Goal: Transaction & Acquisition: Purchase product/service

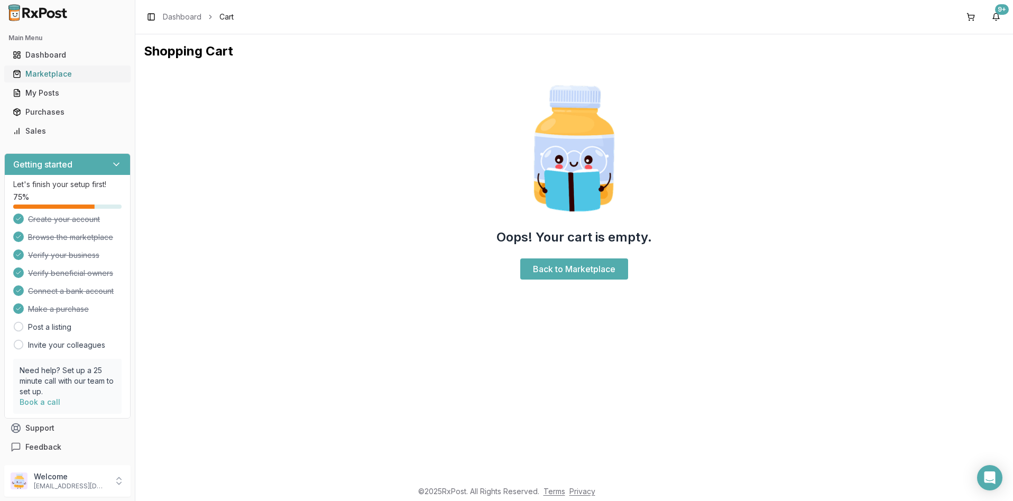
click at [54, 74] on div "Marketplace" at bounding box center [67, 74] width 109 height 11
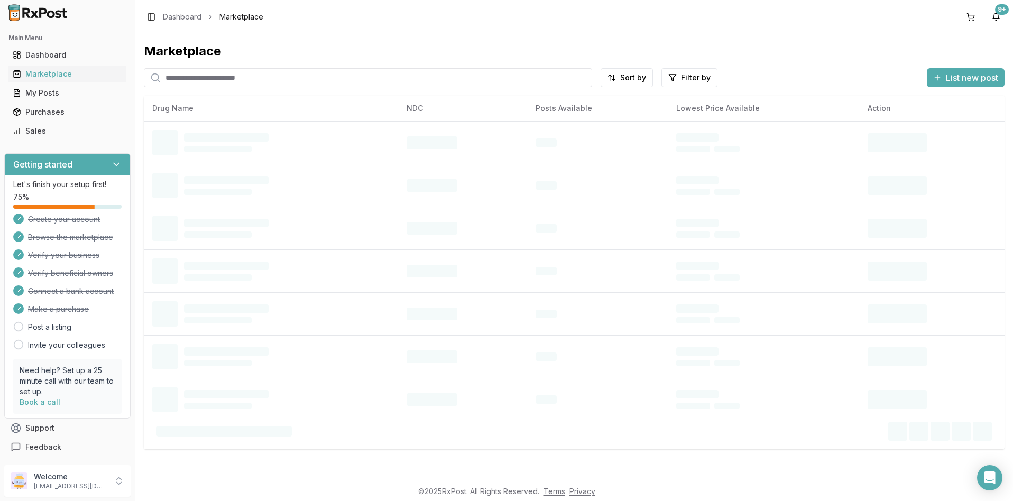
click at [179, 78] on input "search" at bounding box center [368, 77] width 449 height 19
type input "*******"
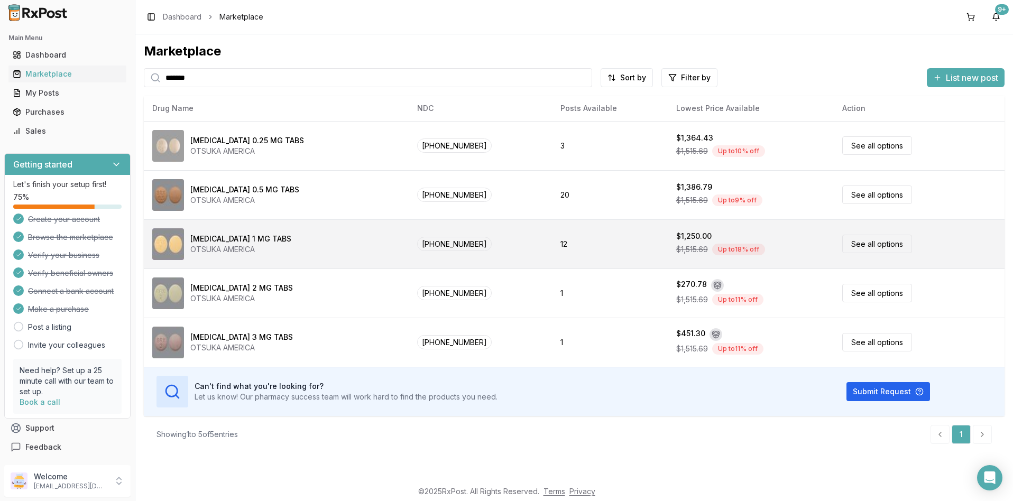
click at [850, 244] on link "See all options" at bounding box center [878, 244] width 70 height 19
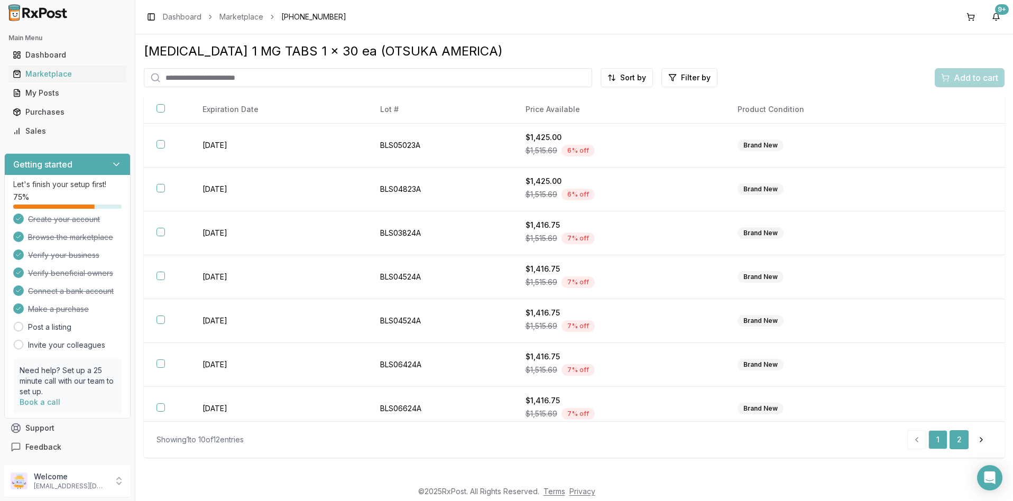
click at [958, 437] on link "2" at bounding box center [959, 440] width 19 height 19
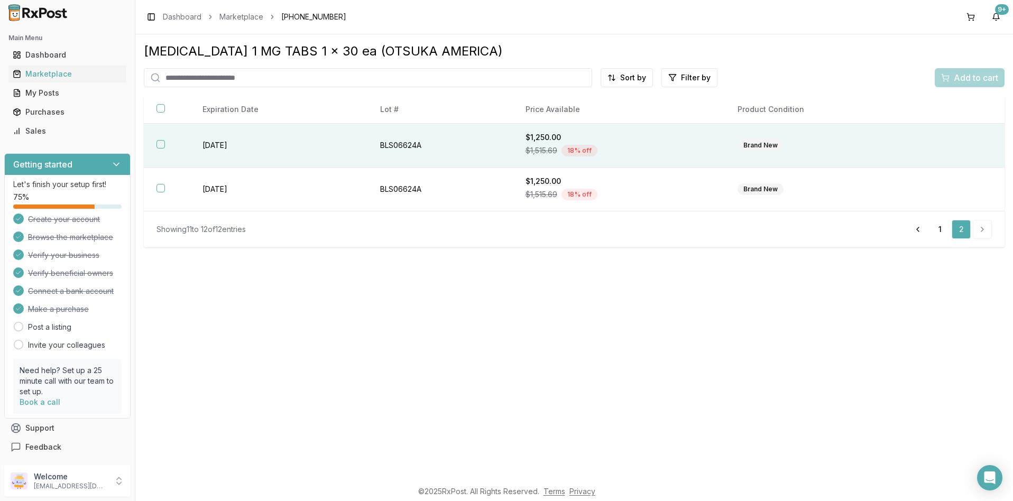
click at [158, 147] on button "button" at bounding box center [161, 144] width 8 height 8
click at [977, 74] on span "Add to cart" at bounding box center [976, 77] width 44 height 13
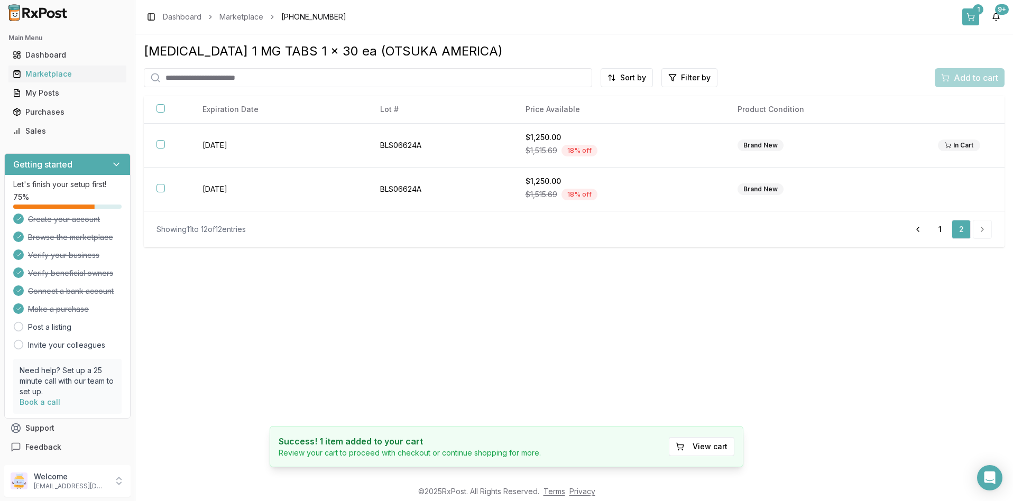
click at [971, 15] on button "1" at bounding box center [971, 16] width 17 height 17
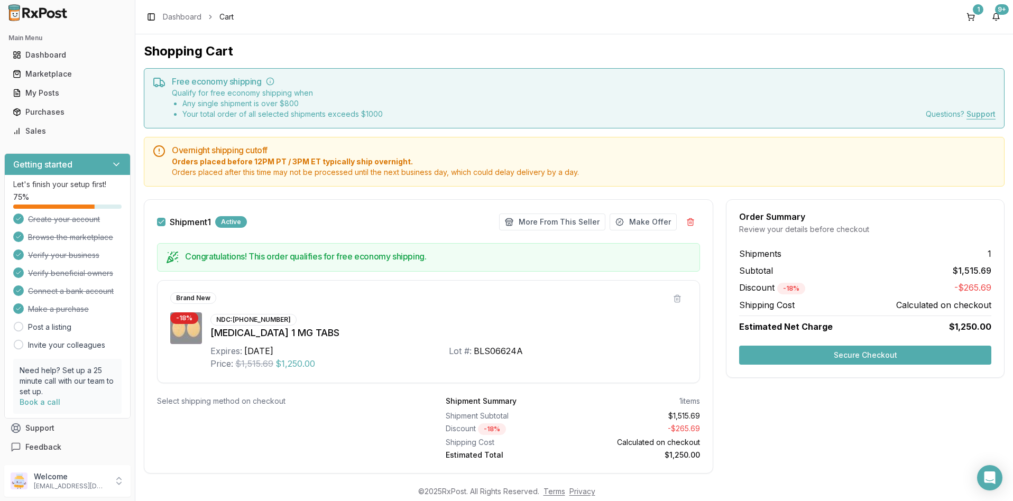
click at [833, 352] on button "Secure Checkout" at bounding box center [865, 355] width 252 height 19
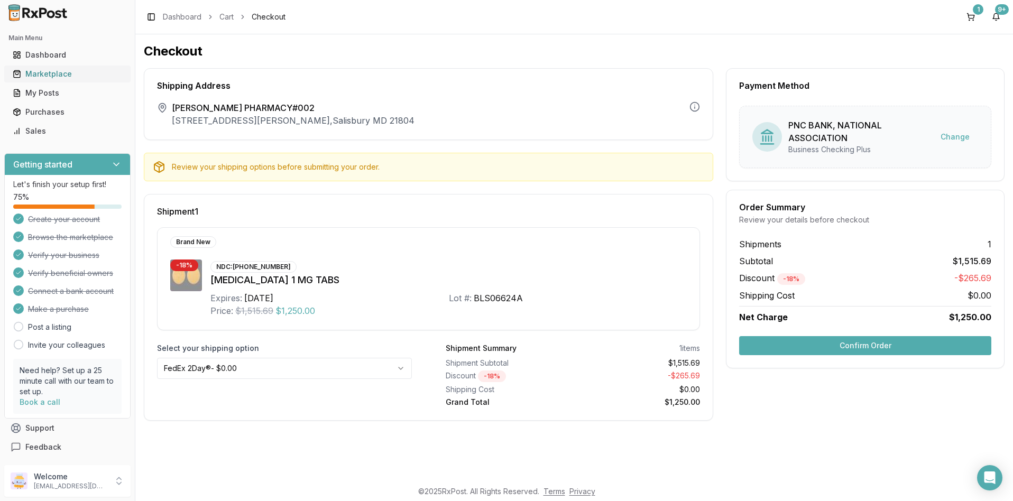
click at [58, 71] on div "Marketplace" at bounding box center [67, 74] width 109 height 11
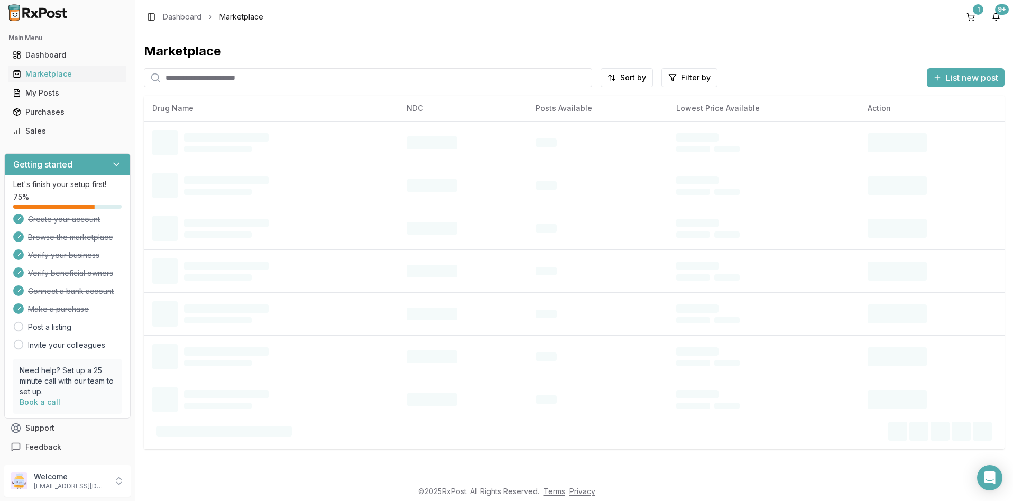
click at [273, 83] on input "search" at bounding box center [368, 77] width 449 height 19
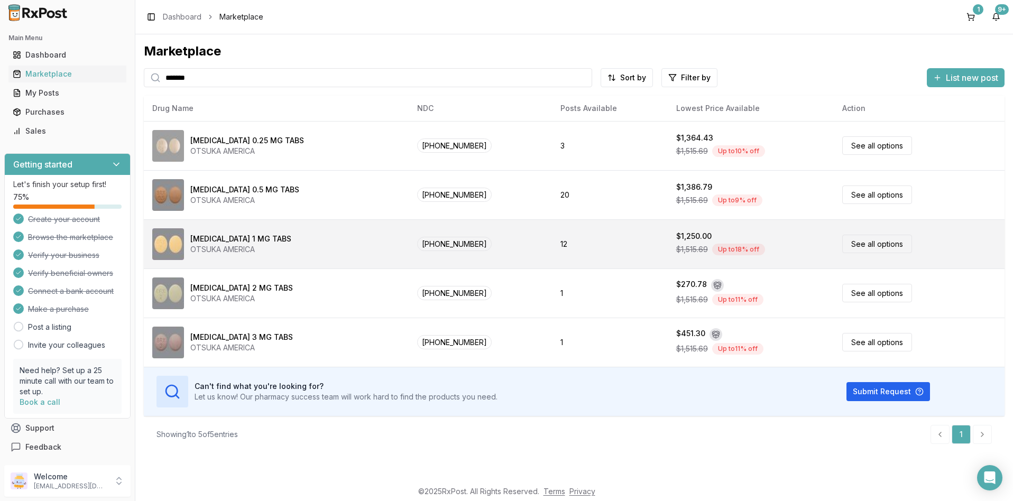
type input "*******"
click at [223, 252] on div "OTSUKA AMERICA" at bounding box center [240, 249] width 101 height 11
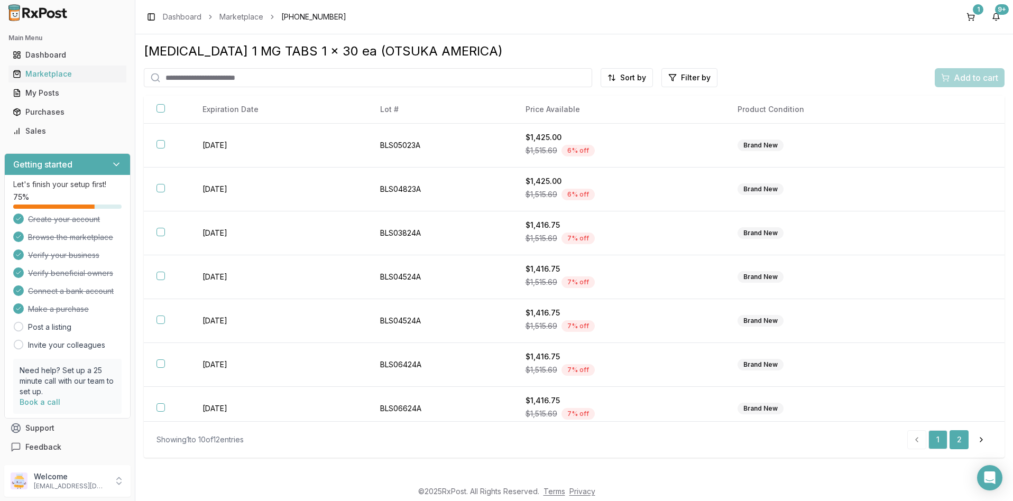
click at [958, 442] on link "2" at bounding box center [959, 440] width 19 height 19
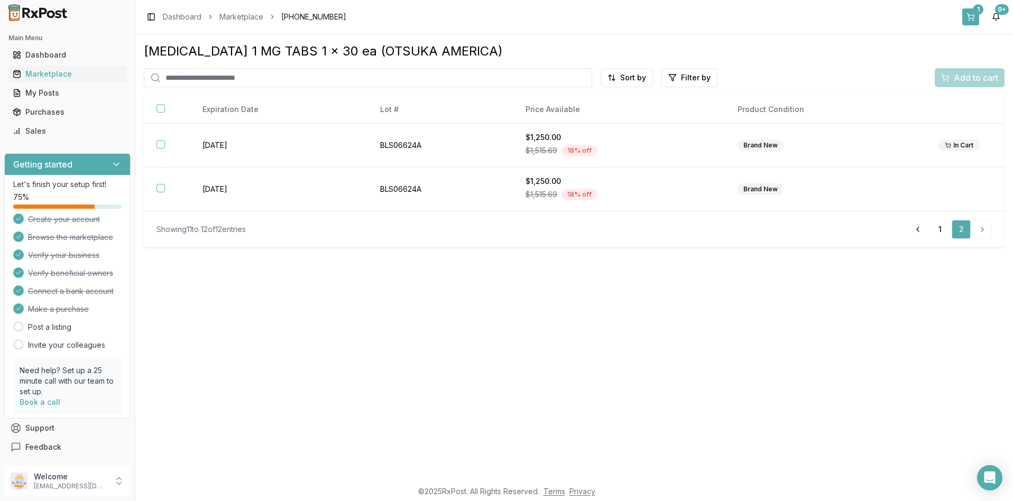
click at [972, 14] on button "1" at bounding box center [971, 16] width 17 height 17
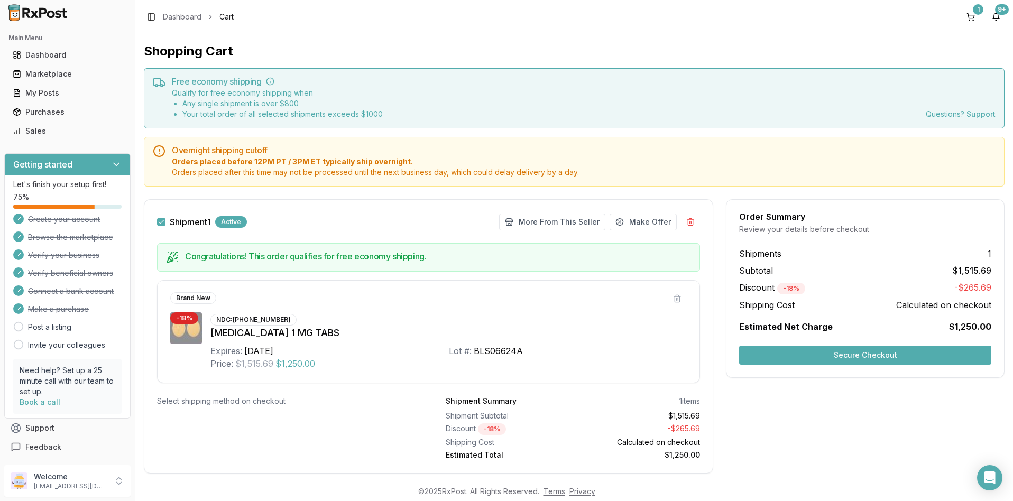
click at [853, 354] on button "Secure Checkout" at bounding box center [865, 355] width 252 height 19
